Goal: Task Accomplishment & Management: Use online tool/utility

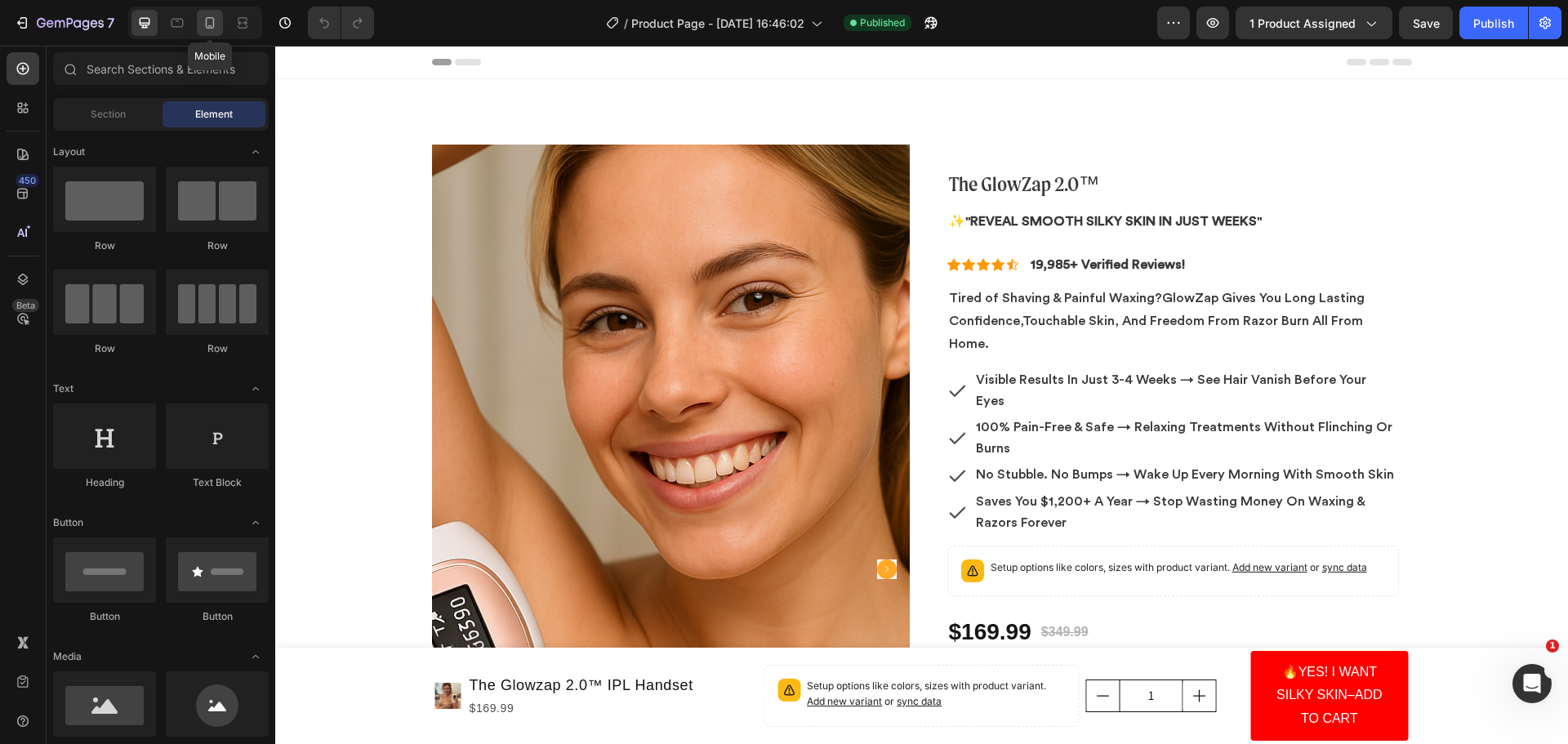
drag, startPoint x: 208, startPoint y: 22, endPoint x: 207, endPoint y: 33, distance: 11.0
click at [207, 22] on icon at bounding box center [209, 22] width 16 height 16
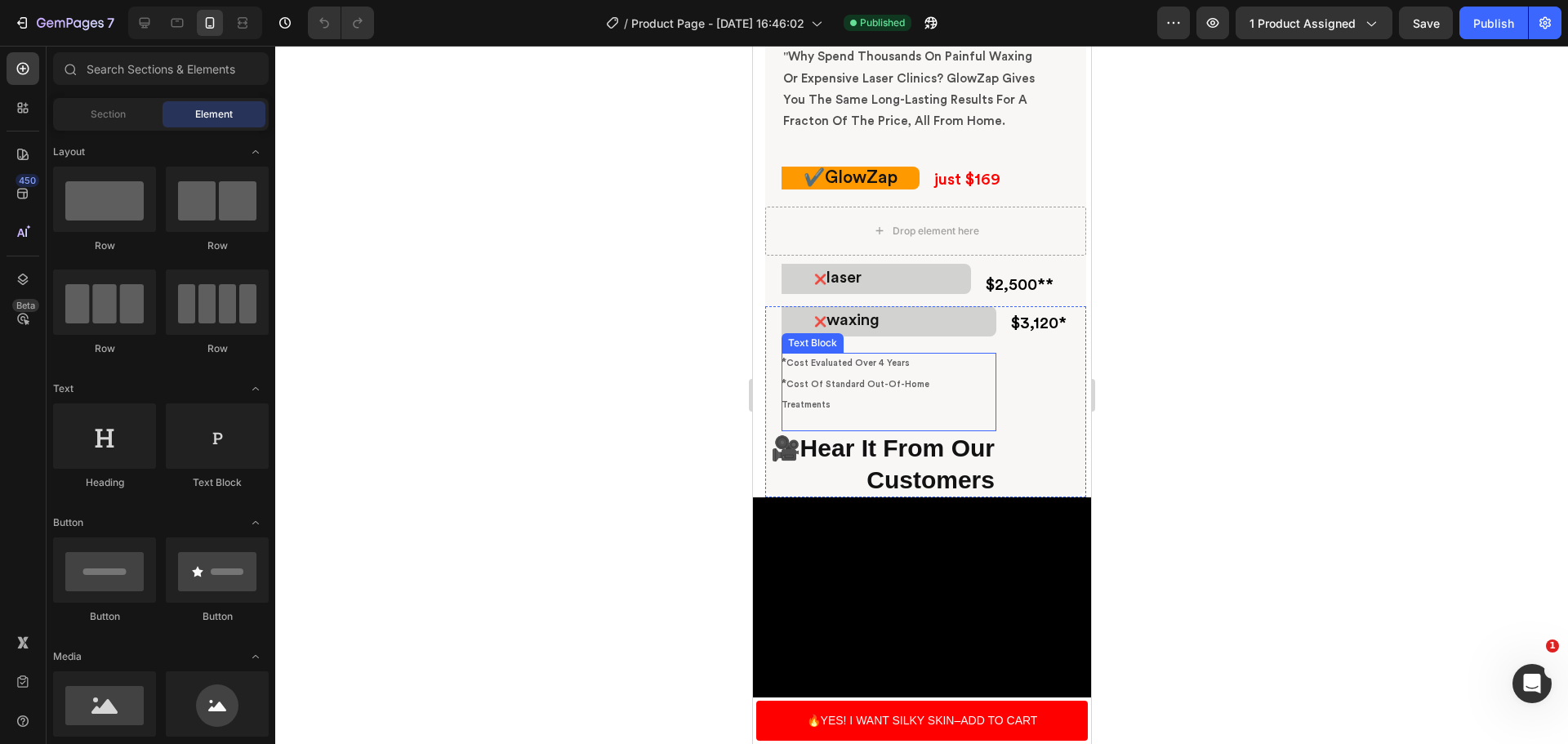
scroll to position [5472, 0]
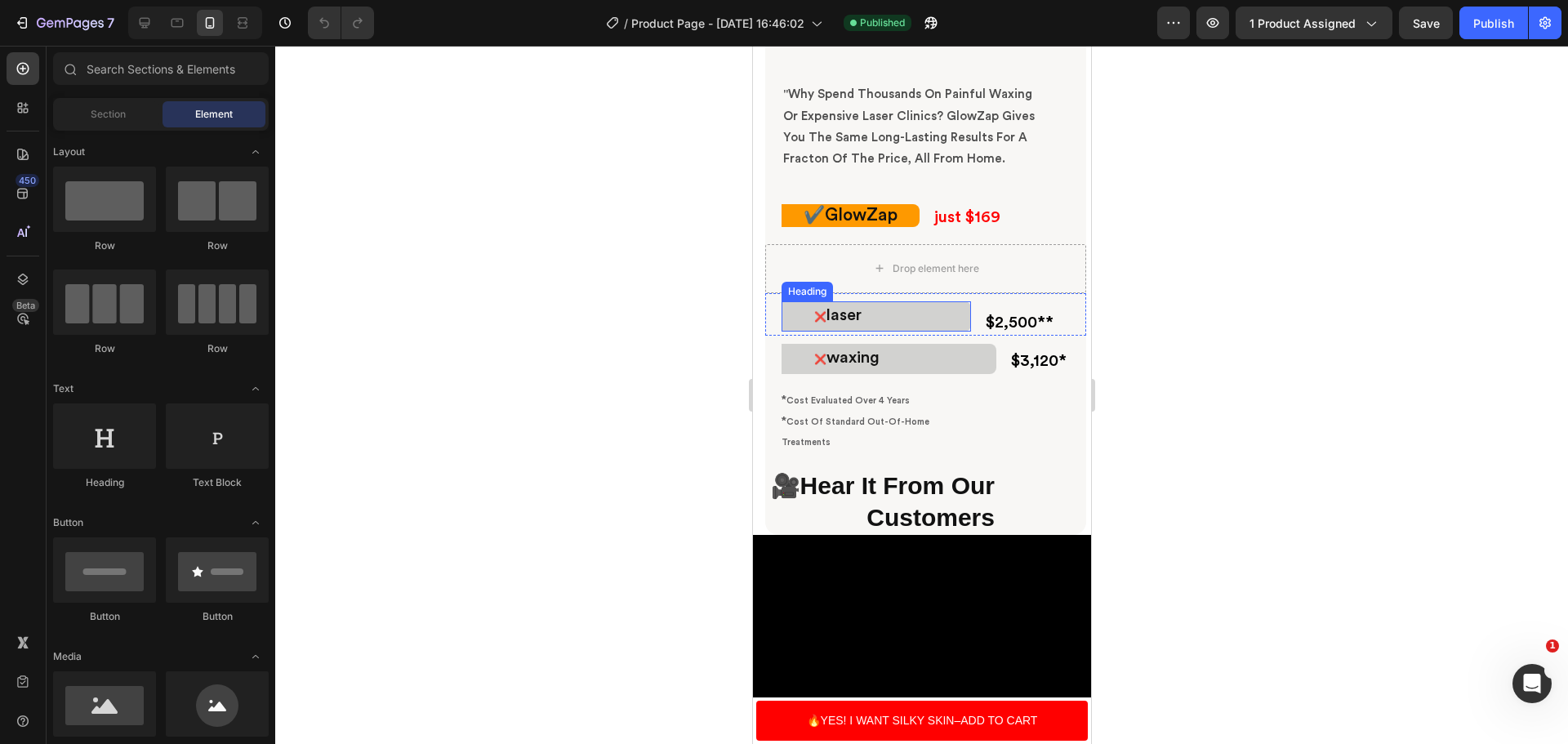
click at [812, 320] on h2 "❌ laser" at bounding box center [875, 317] width 189 height 31
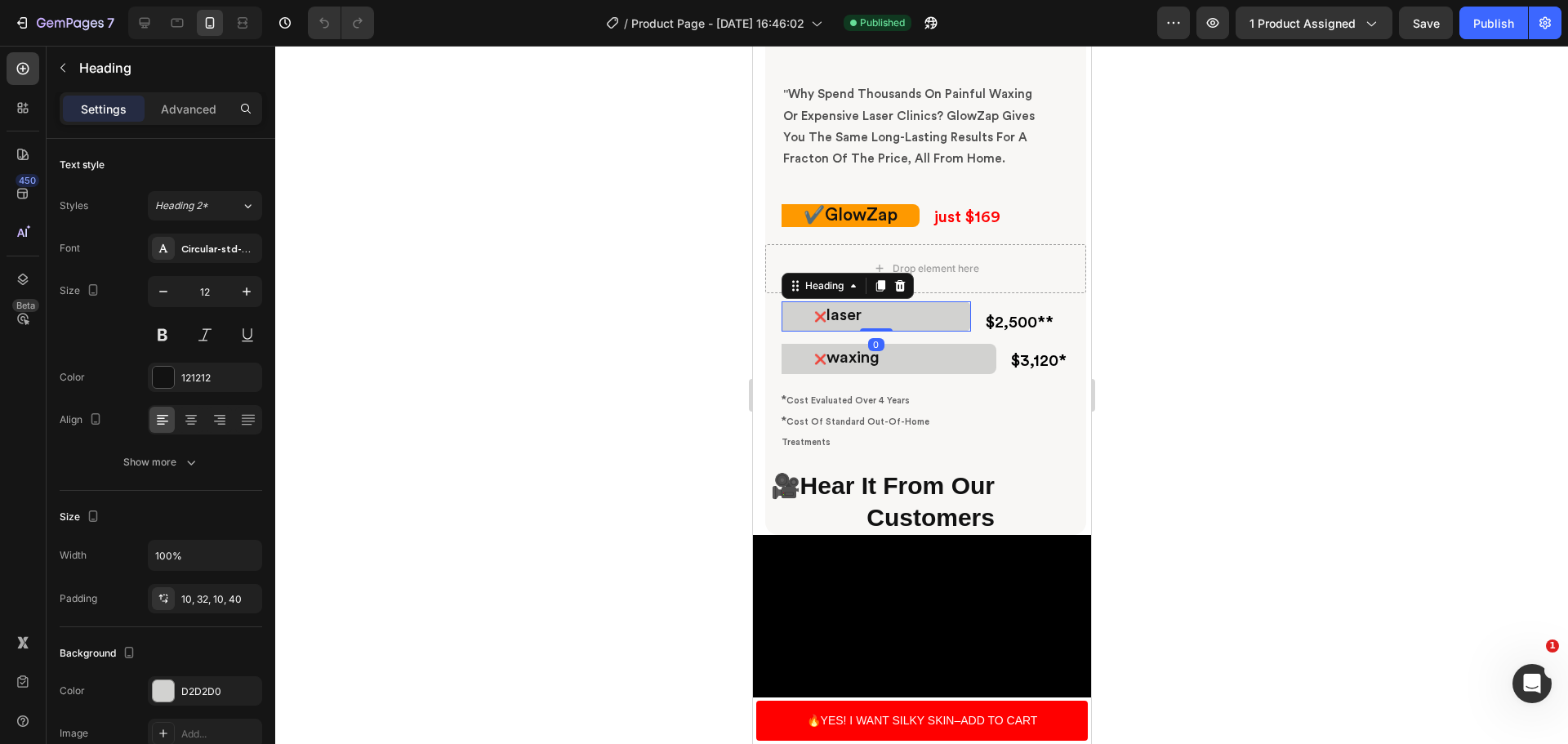
click at [818, 319] on h2 "❌ laser" at bounding box center [875, 317] width 189 height 31
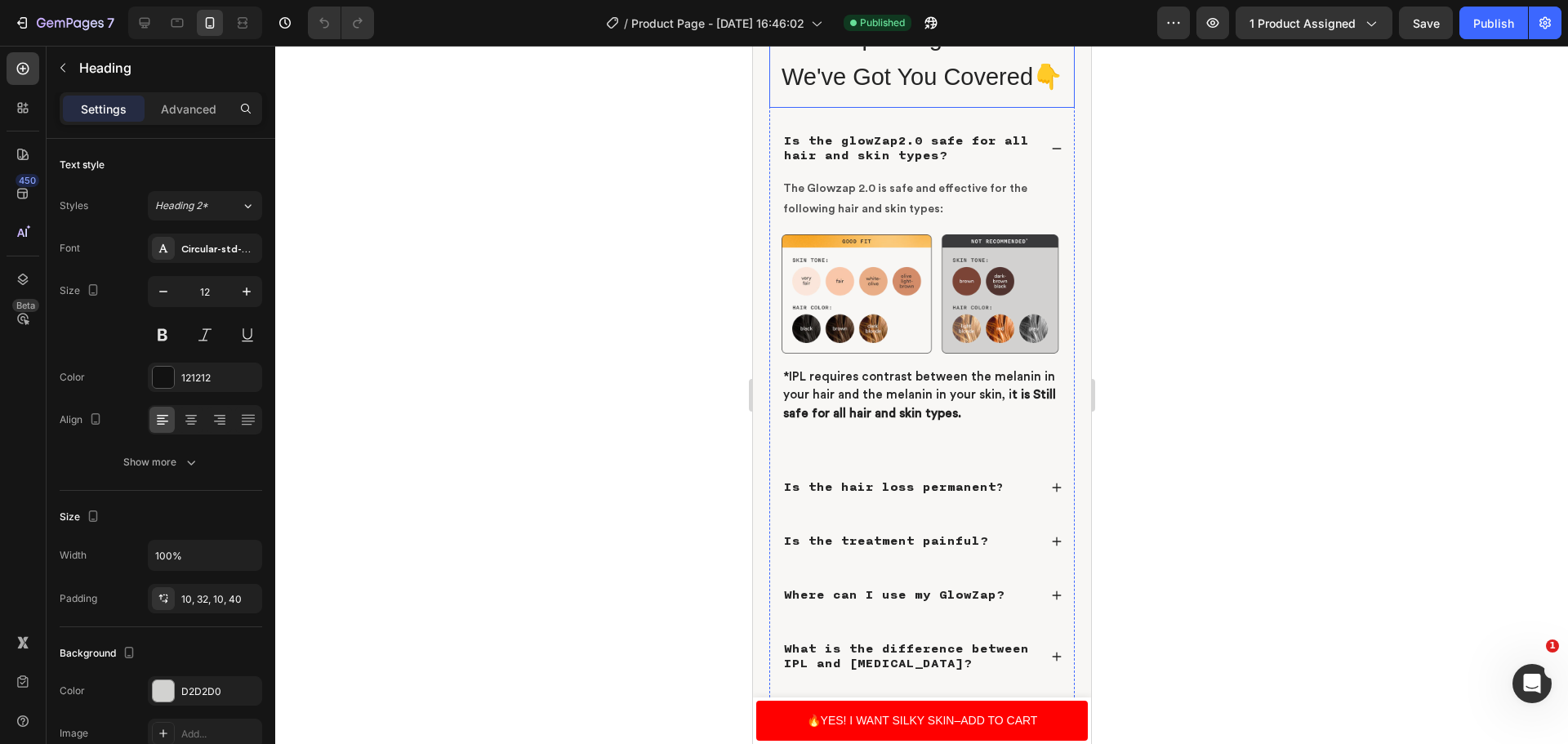
scroll to position [7144, 0]
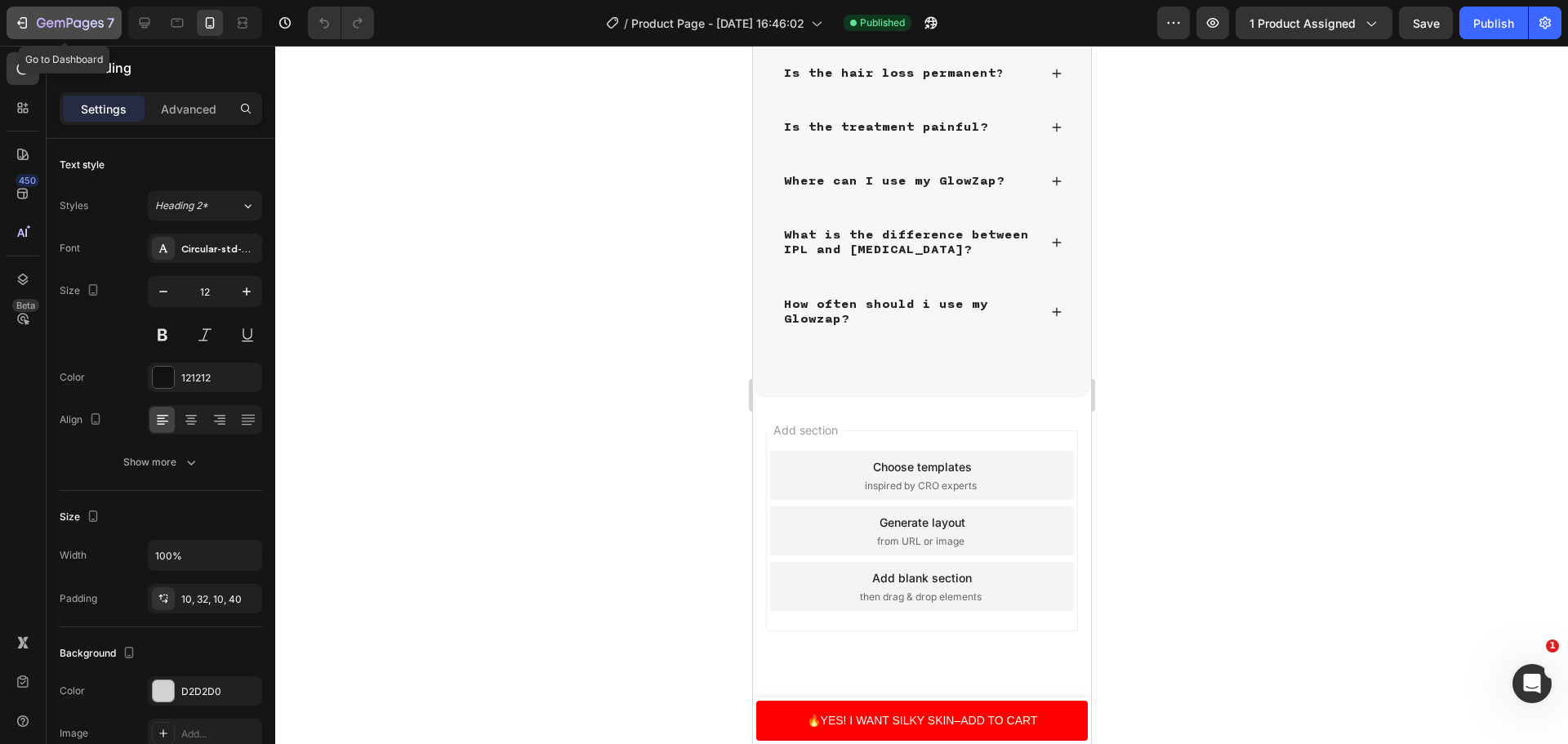
click at [98, 23] on icon "button" at bounding box center [69, 23] width 67 height 14
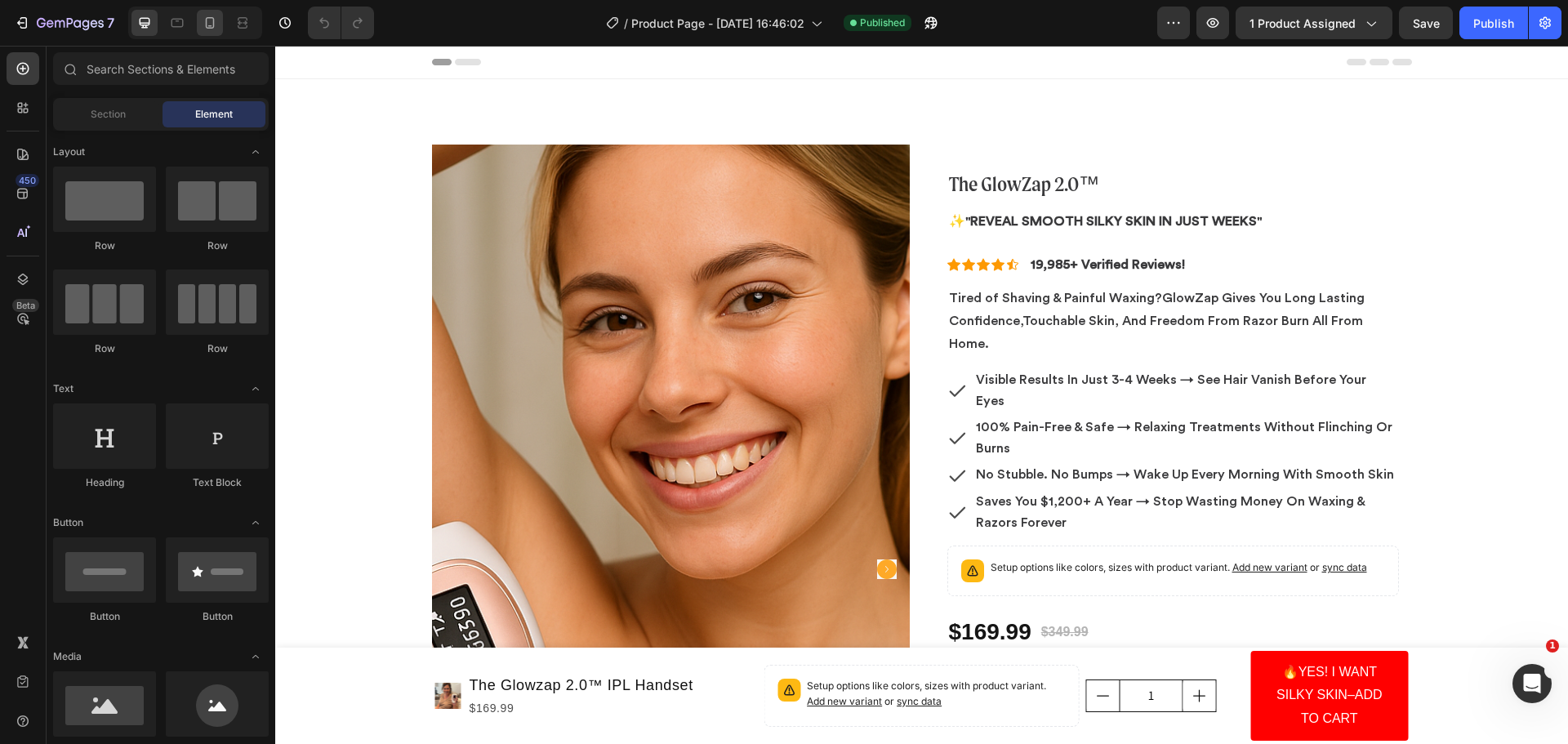
drag, startPoint x: 0, startPoint y: 0, endPoint x: 207, endPoint y: 24, distance: 208.4
click at [207, 24] on icon at bounding box center [209, 22] width 16 height 16
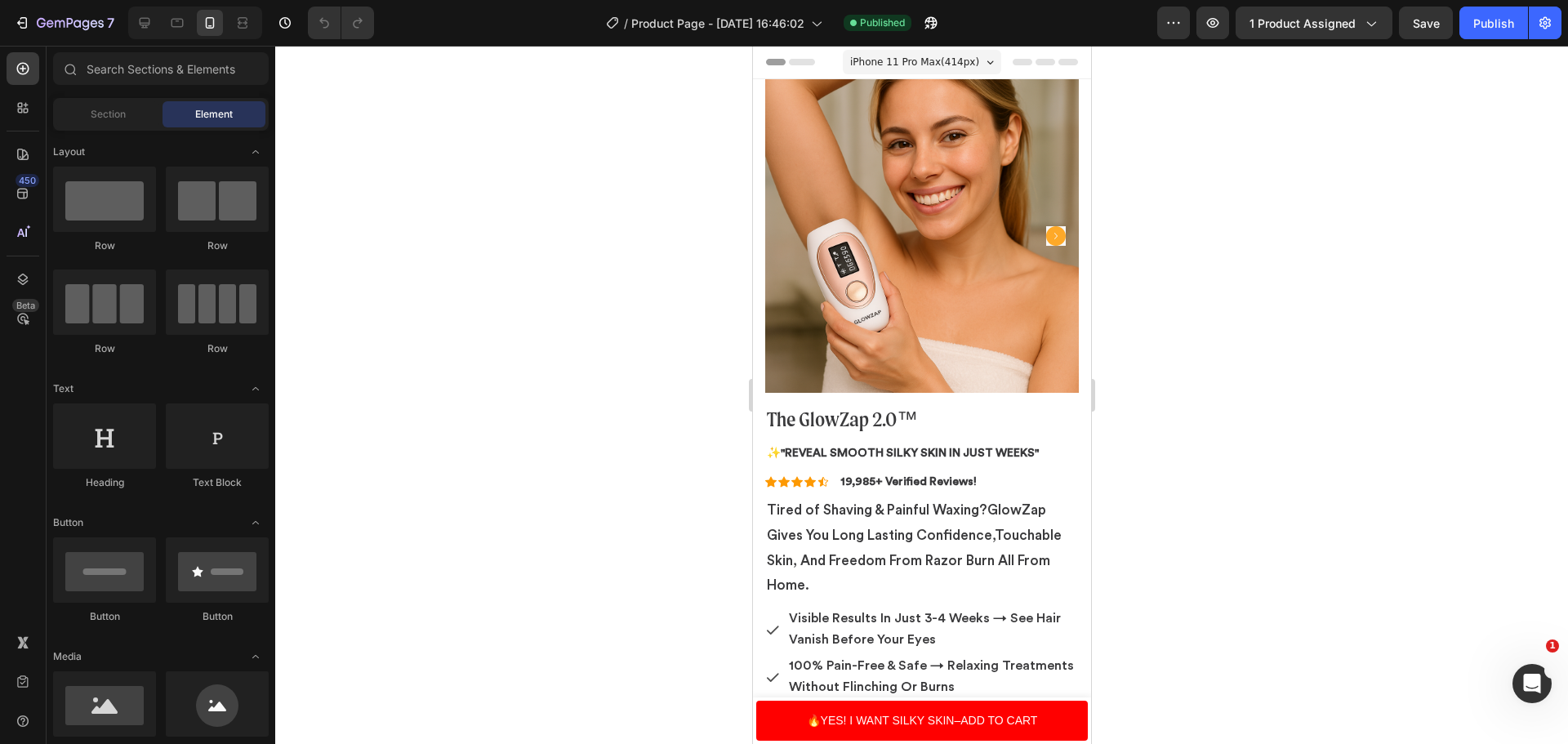
click at [935, 66] on span "iPhone 11 Pro Max ( 414 px)" at bounding box center [914, 62] width 129 height 16
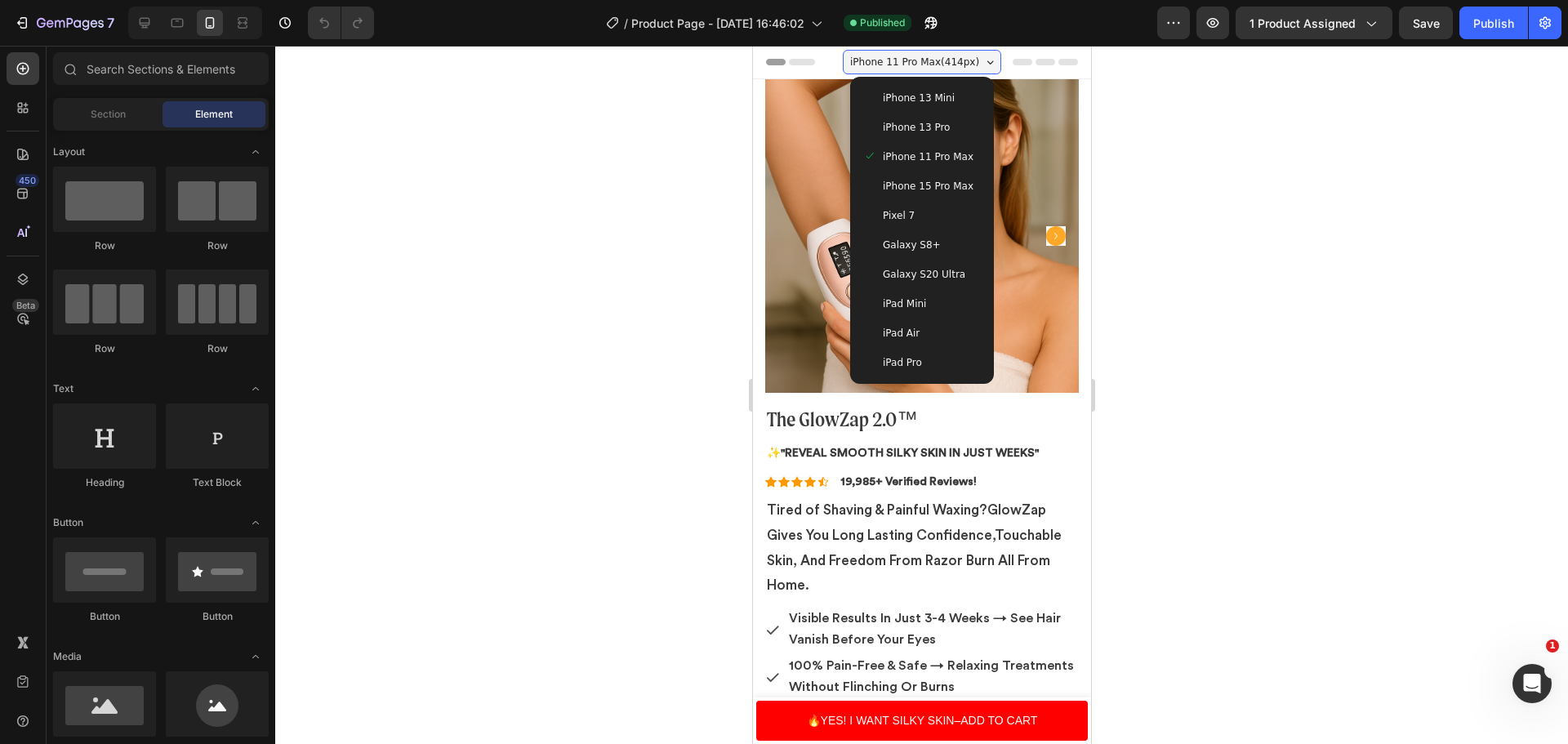
click at [923, 97] on span "iPhone 13 Mini" at bounding box center [918, 97] width 72 height 16
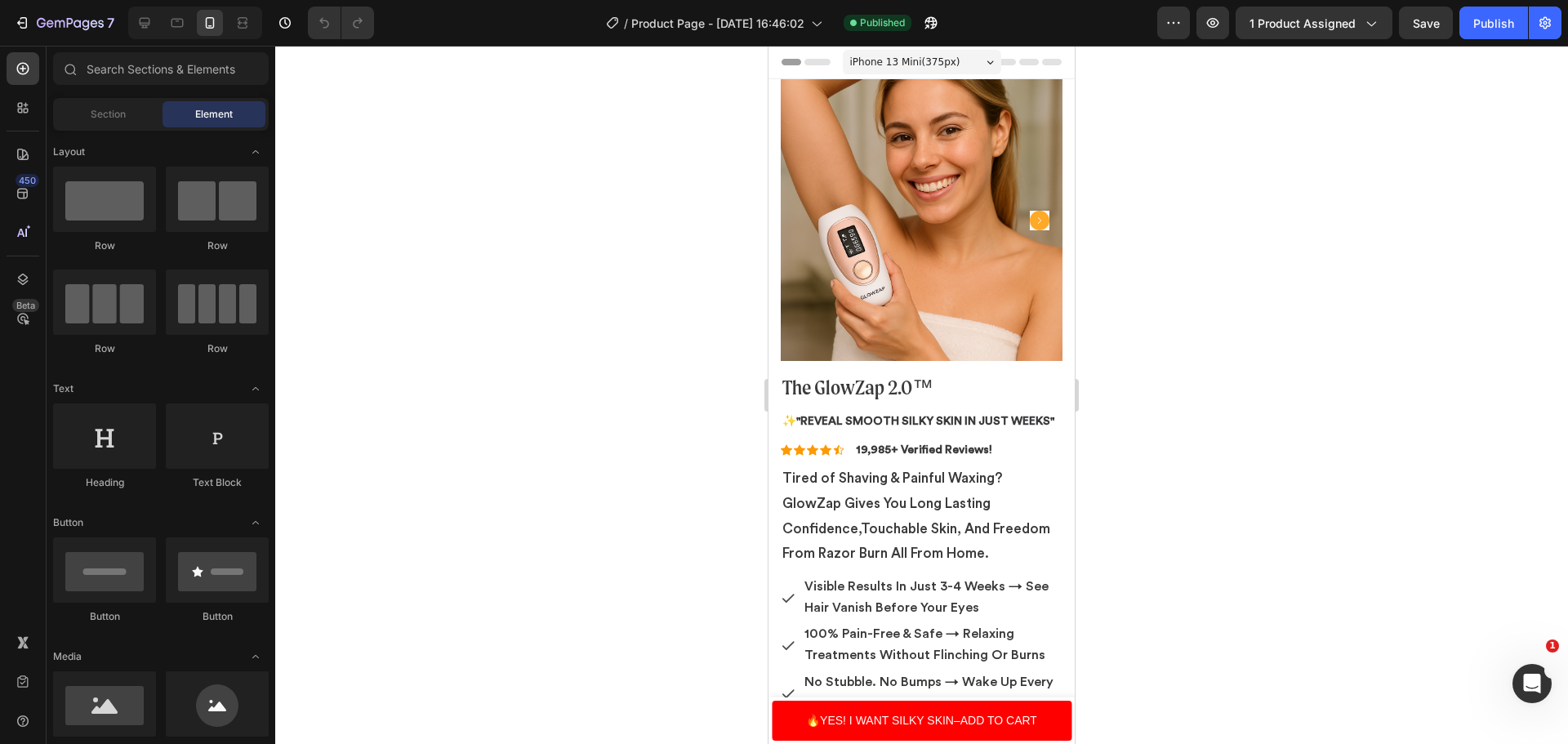
click at [915, 57] on span "iPhone 13 Mini ( 375 px)" at bounding box center [905, 62] width 111 height 16
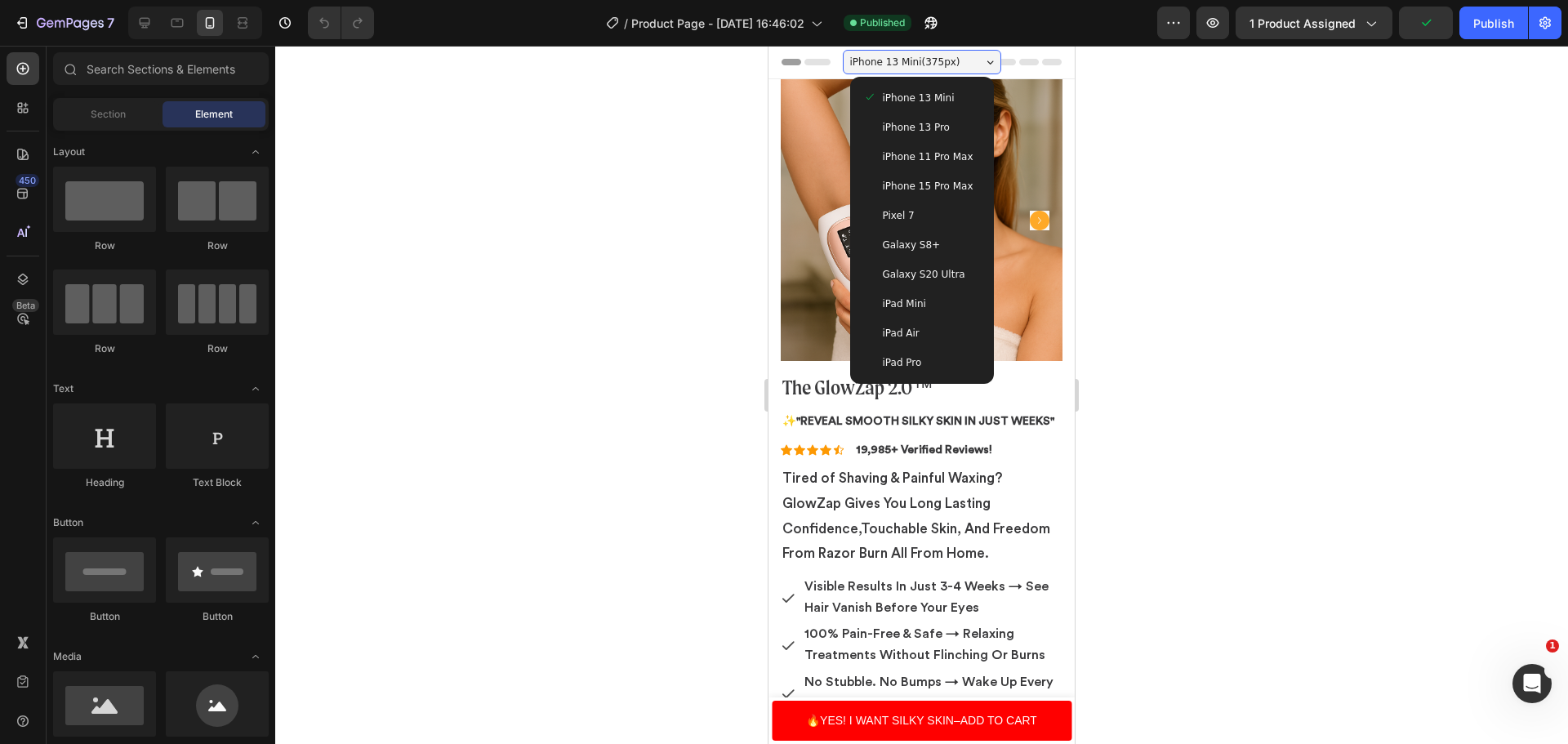
click at [916, 149] on span "iPhone 11 Pro Max" at bounding box center [928, 156] width 91 height 16
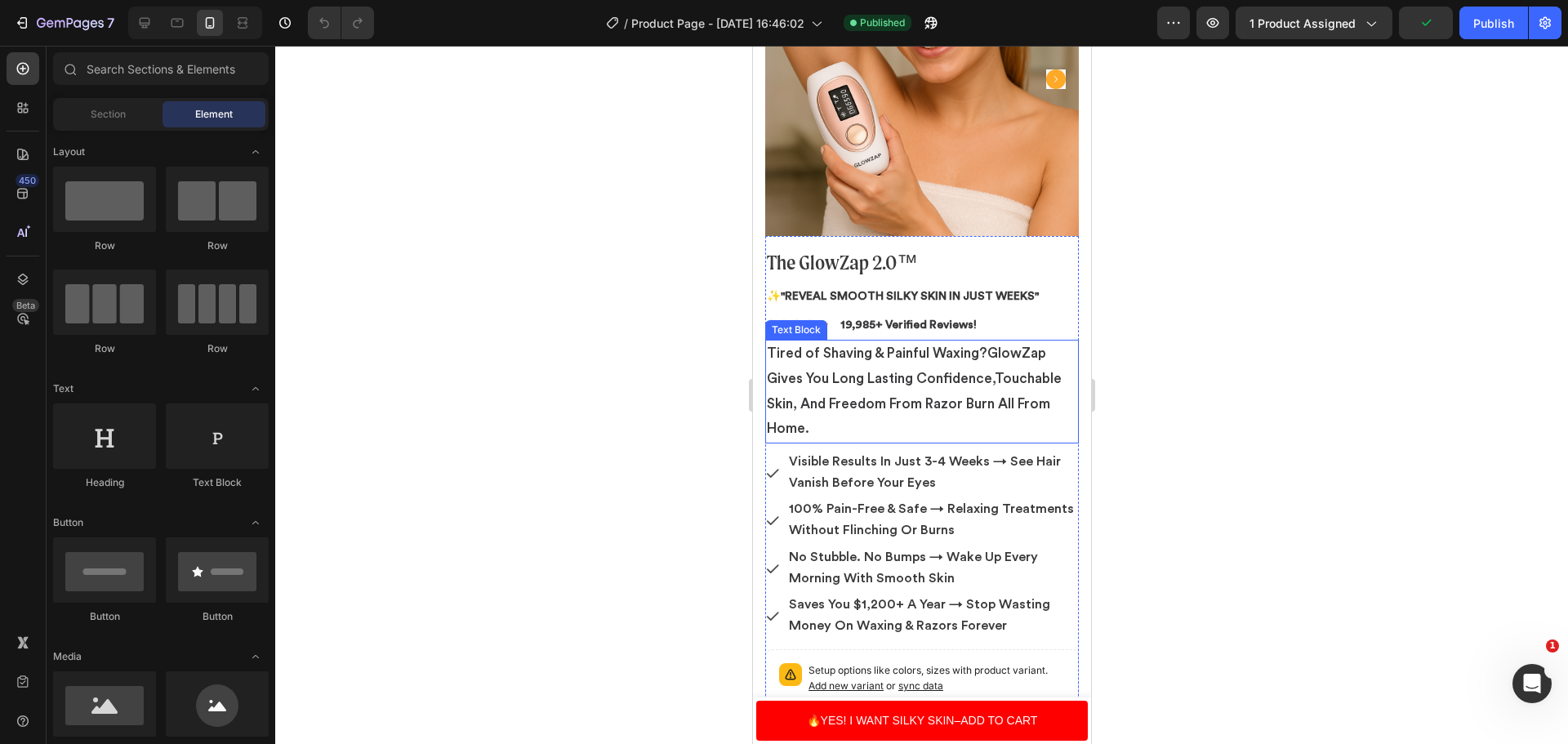
scroll to position [163, 0]
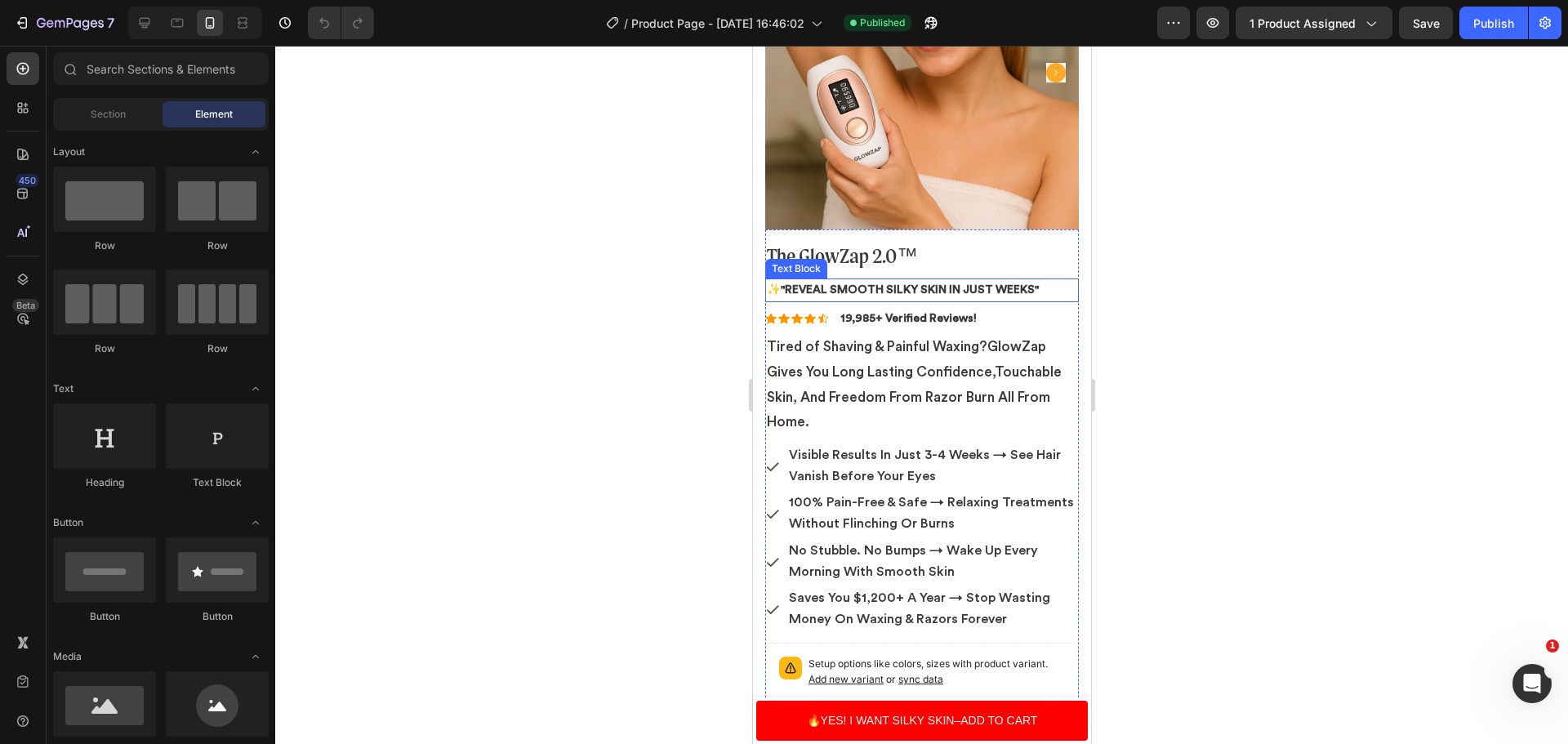
click at [942, 284] on strong ""Reveal Smooth Silky skin in just weeks"" at bounding box center [908, 290] width 258 height 11
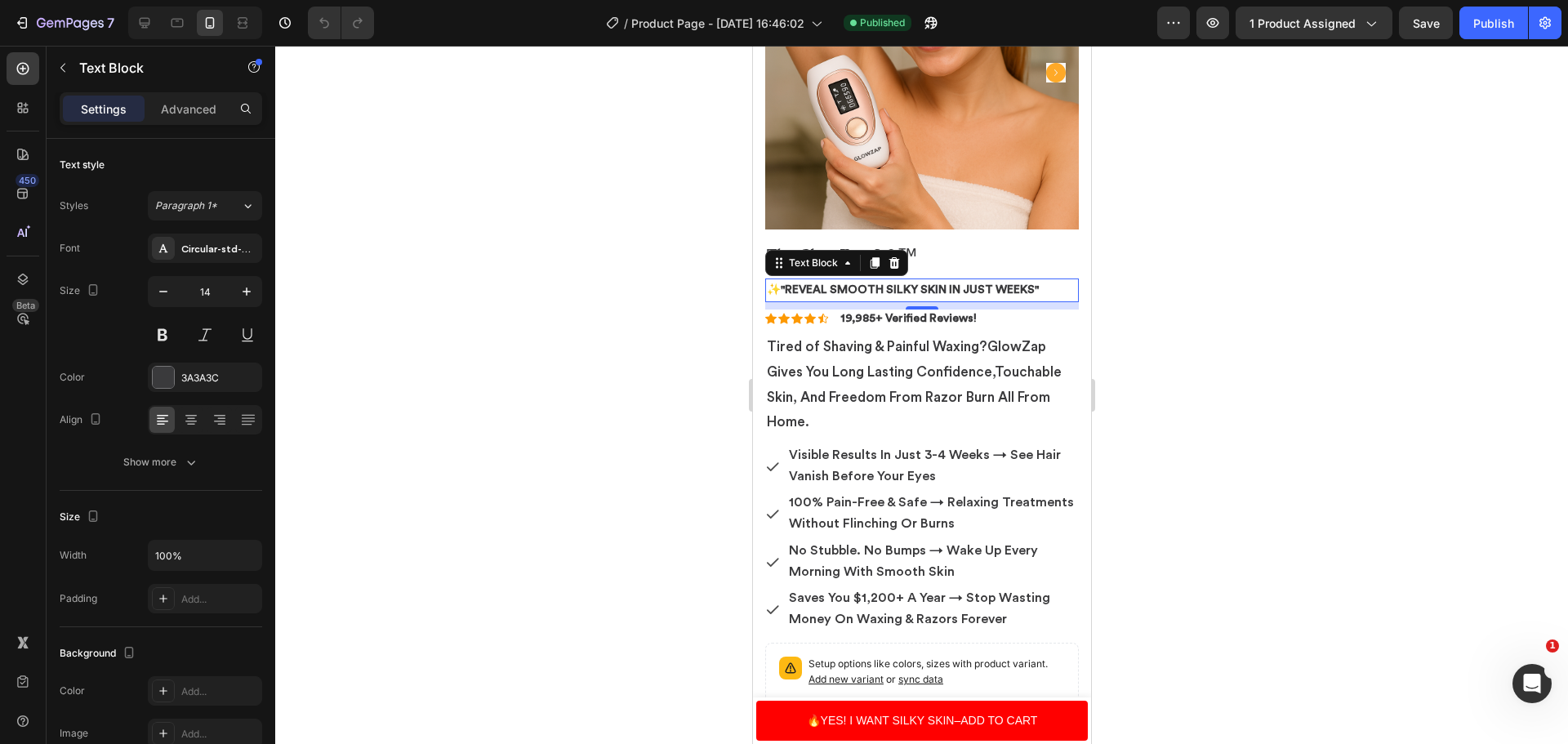
click at [1216, 253] on div at bounding box center [921, 394] width 1292 height 698
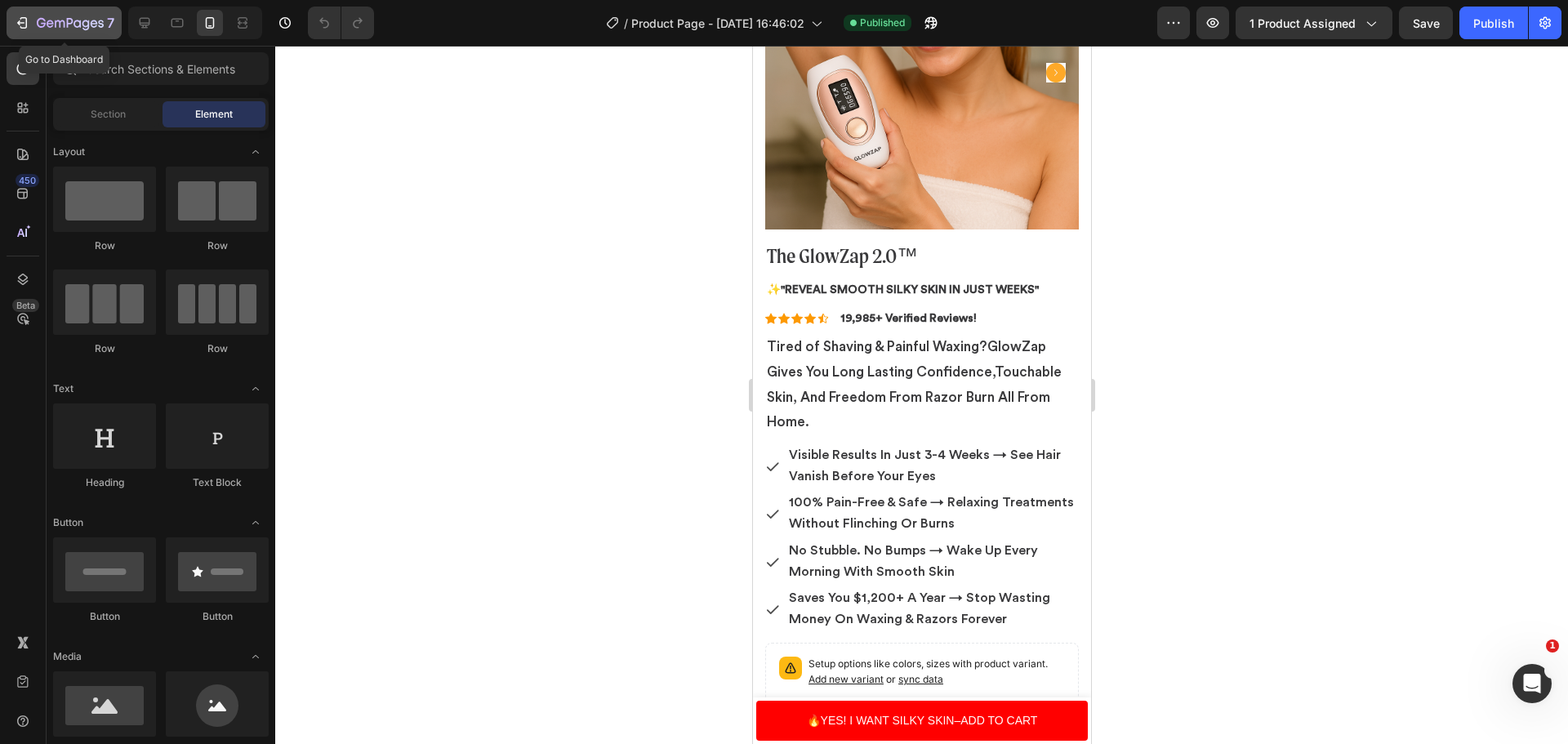
click at [67, 17] on icon "button" at bounding box center [69, 23] width 67 height 14
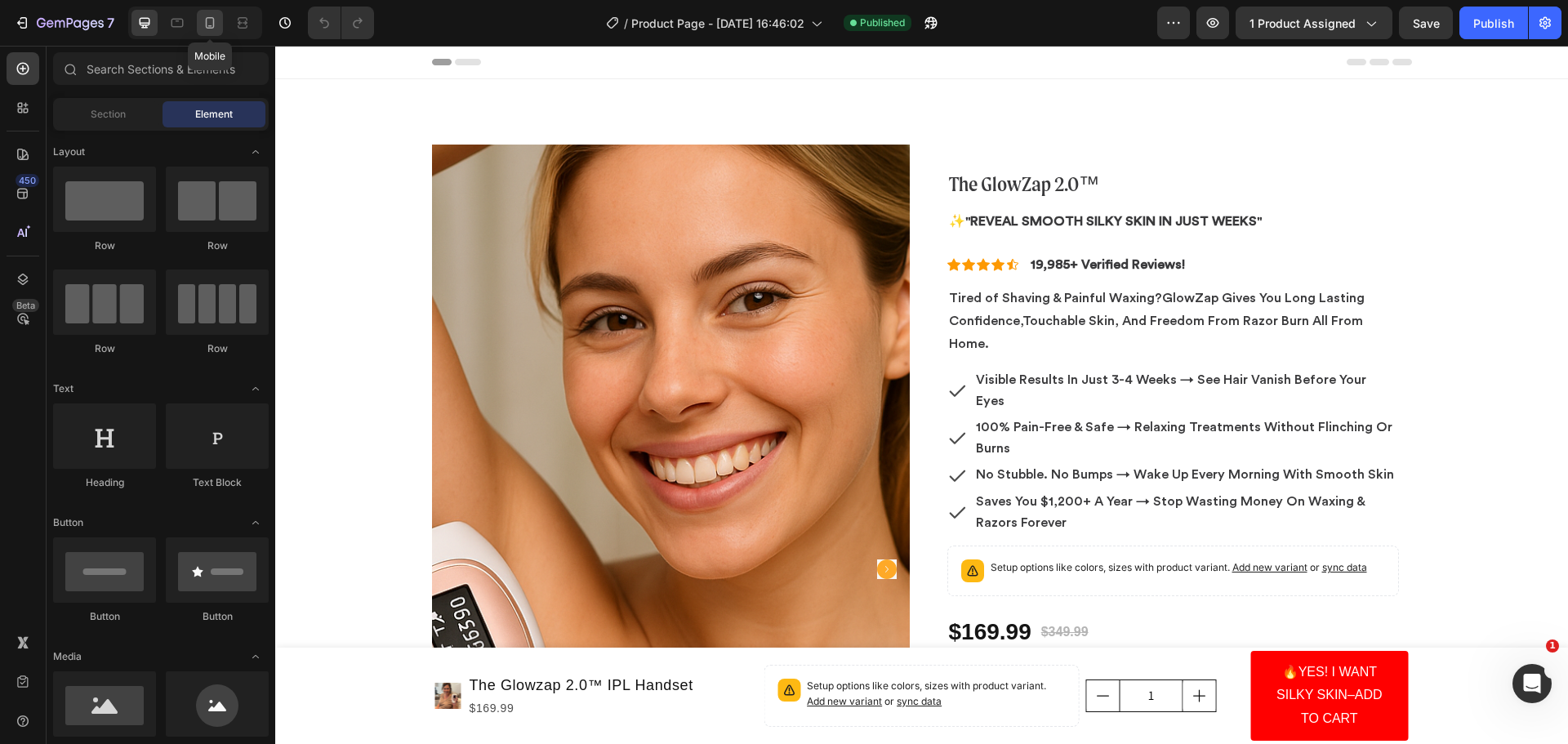
click at [215, 14] on div at bounding box center [210, 22] width 26 height 26
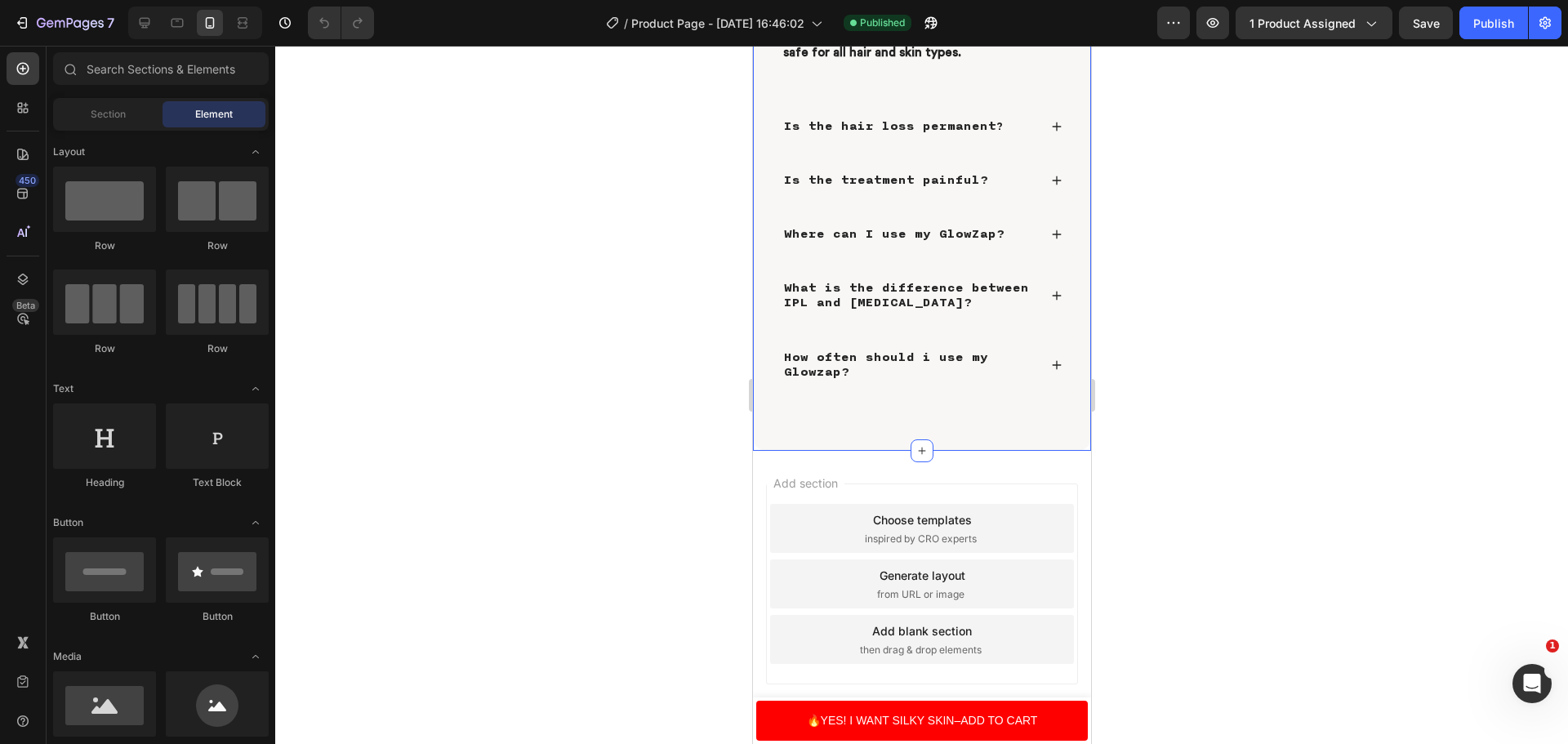
scroll to position [7144, 0]
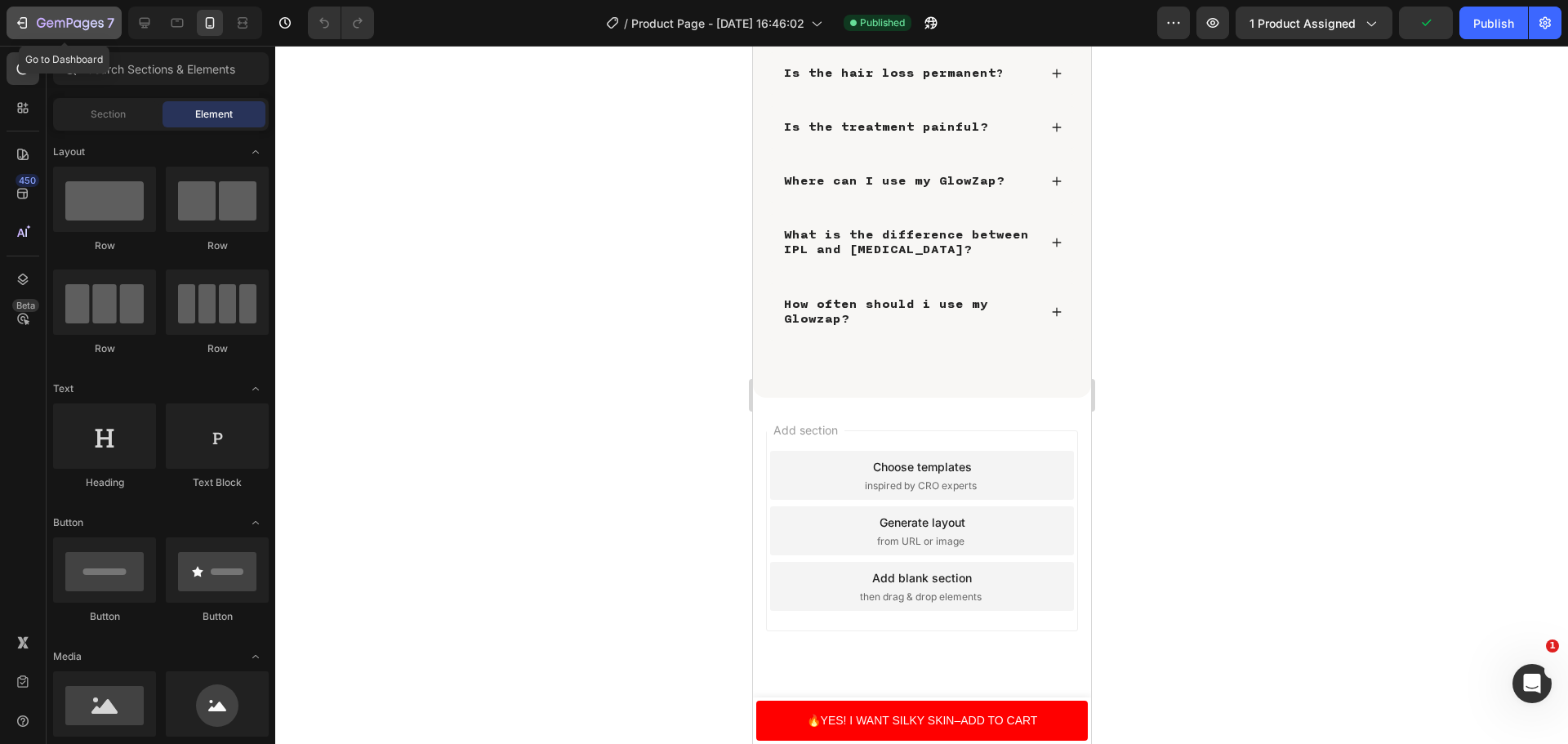
click at [104, 10] on button "7" at bounding box center [64, 22] width 115 height 33
